Goal: Transaction & Acquisition: Subscribe to service/newsletter

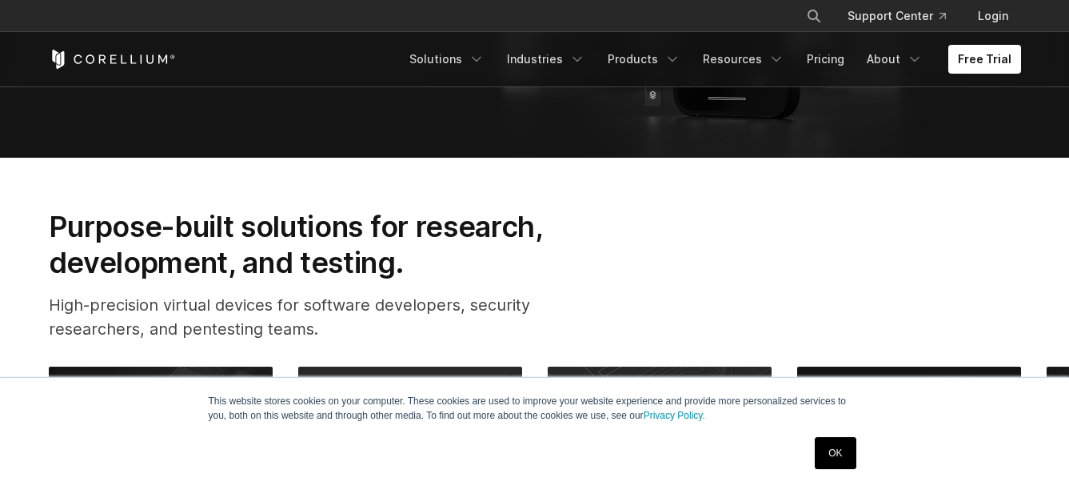
scroll to position [240, 0]
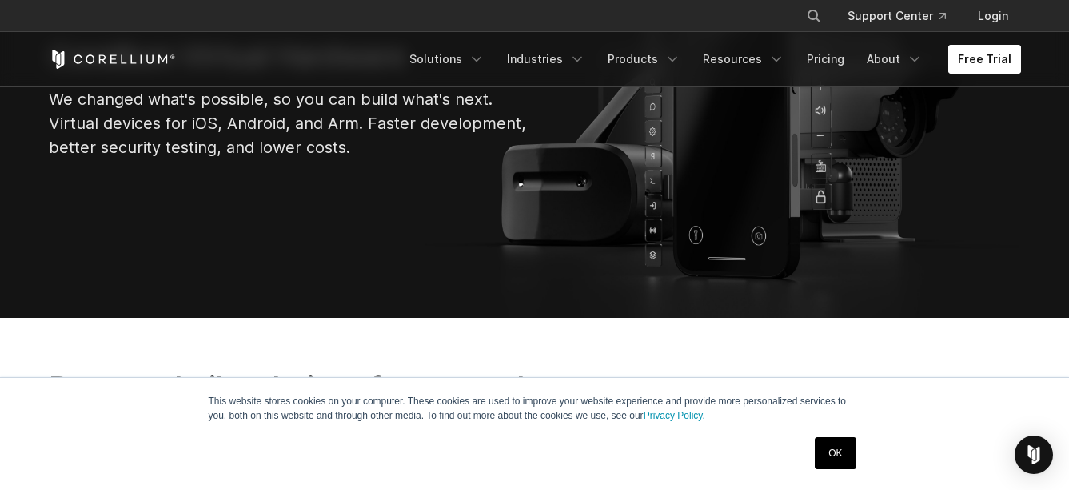
click at [979, 70] on link "Free Trial" at bounding box center [985, 59] width 73 height 29
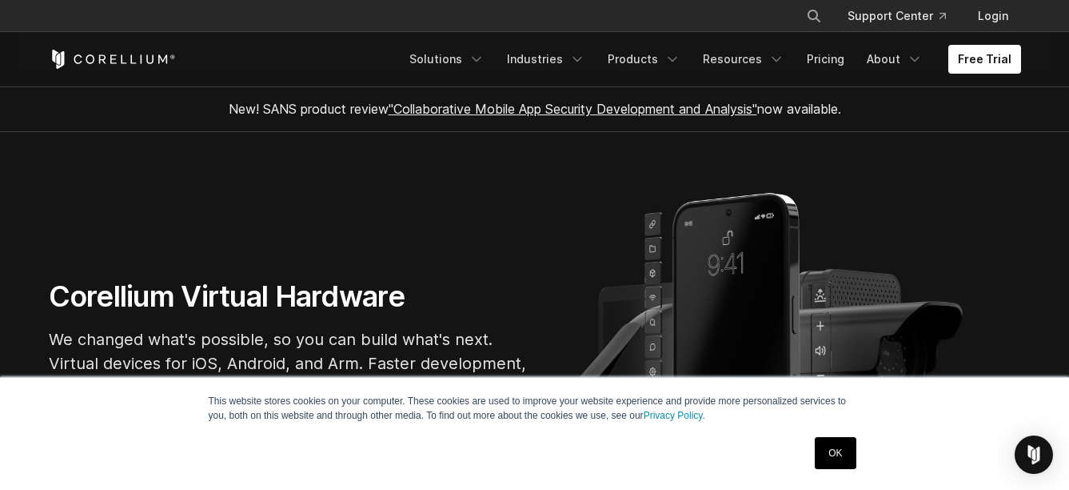
click at [830, 449] on link "OK" at bounding box center [835, 453] width 41 height 32
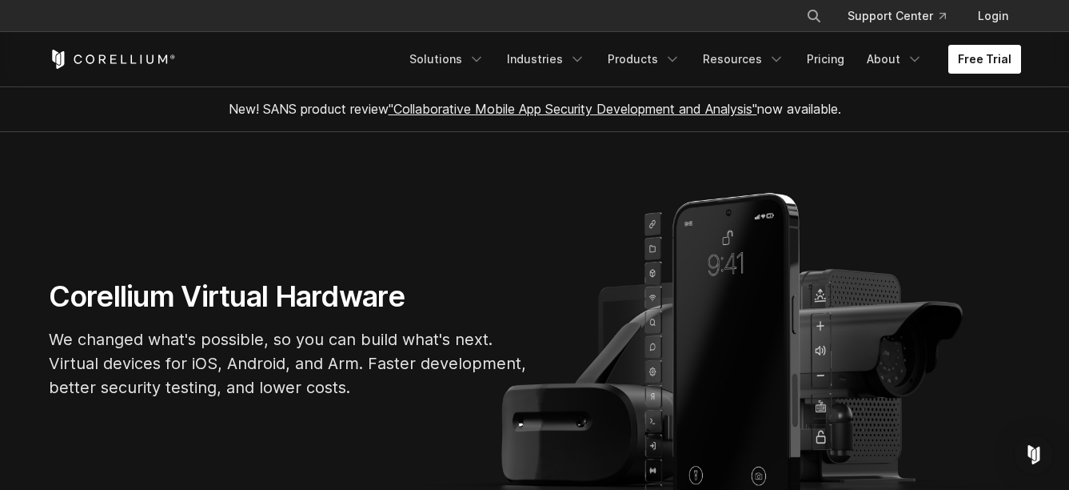
click at [969, 59] on link "Free Trial" at bounding box center [985, 59] width 73 height 29
